Goal: Information Seeking & Learning: Learn about a topic

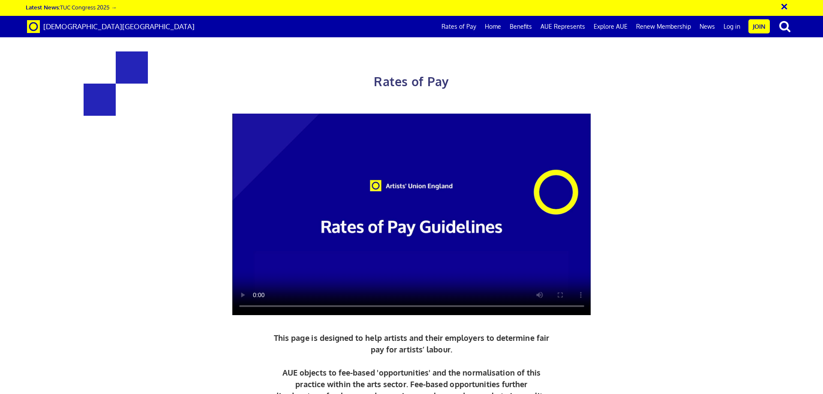
scroll to position [352, 0]
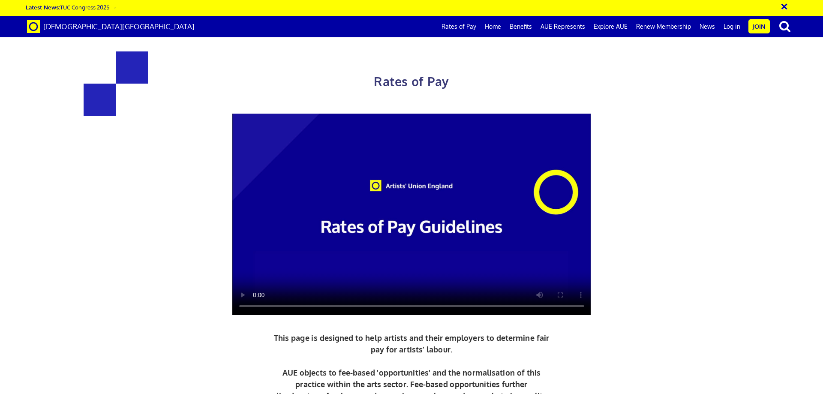
click at [88, 27] on span "[DEMOGRAPHIC_DATA][GEOGRAPHIC_DATA]" at bounding box center [118, 26] width 151 height 9
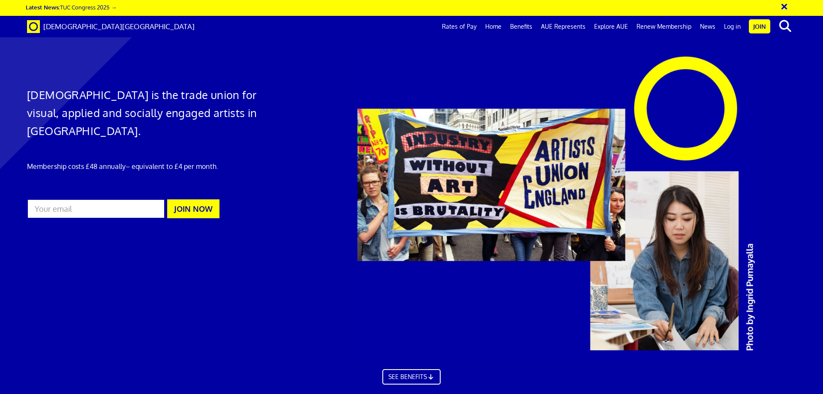
scroll to position [218, 0]
